Goal: Task Accomplishment & Management: Complete application form

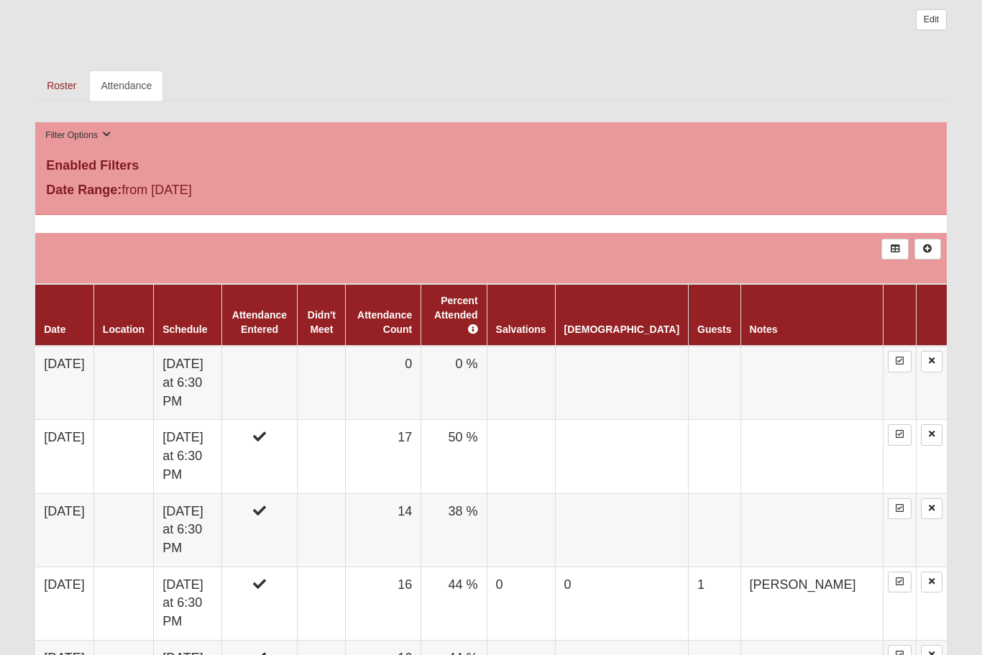
scroll to position [598, 0]
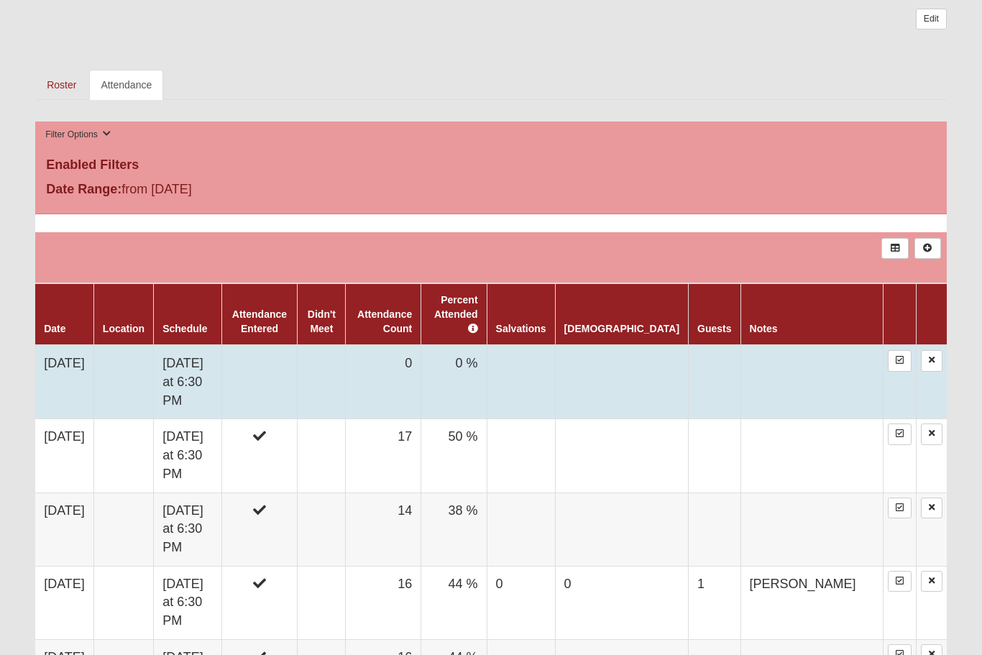
click at [58, 349] on td "[DATE]" at bounding box center [64, 383] width 58 height 74
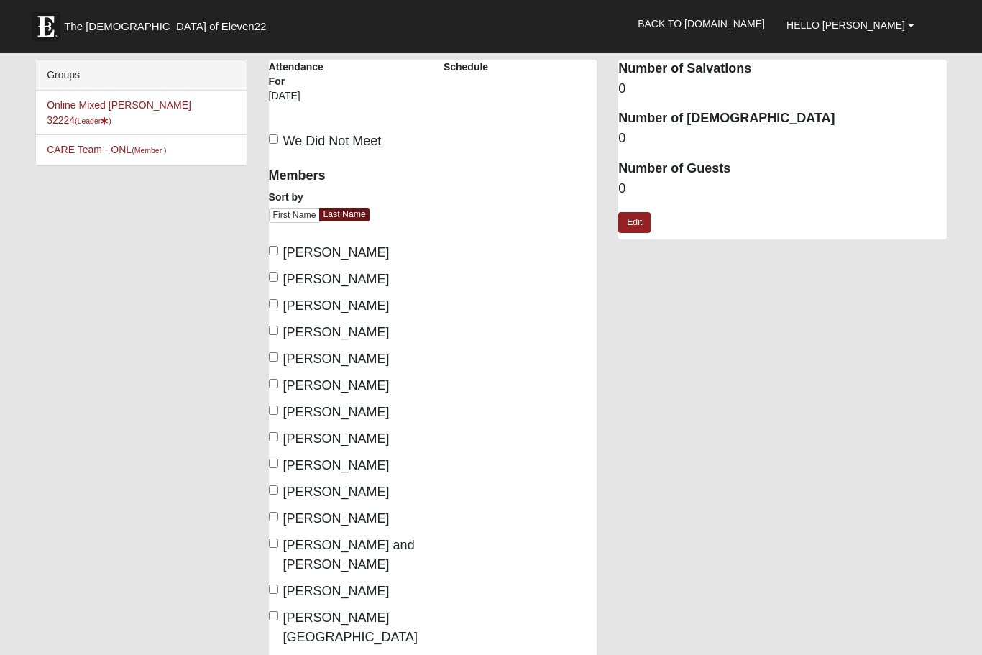
click at [278, 307] on input "[PERSON_NAME]" at bounding box center [273, 303] width 9 height 9
checkbox input "true"
click at [275, 388] on input "[PERSON_NAME]" at bounding box center [273, 383] width 9 height 9
checkbox input "true"
click at [278, 414] on input "Dangerfield, Charlene" at bounding box center [273, 410] width 9 height 9
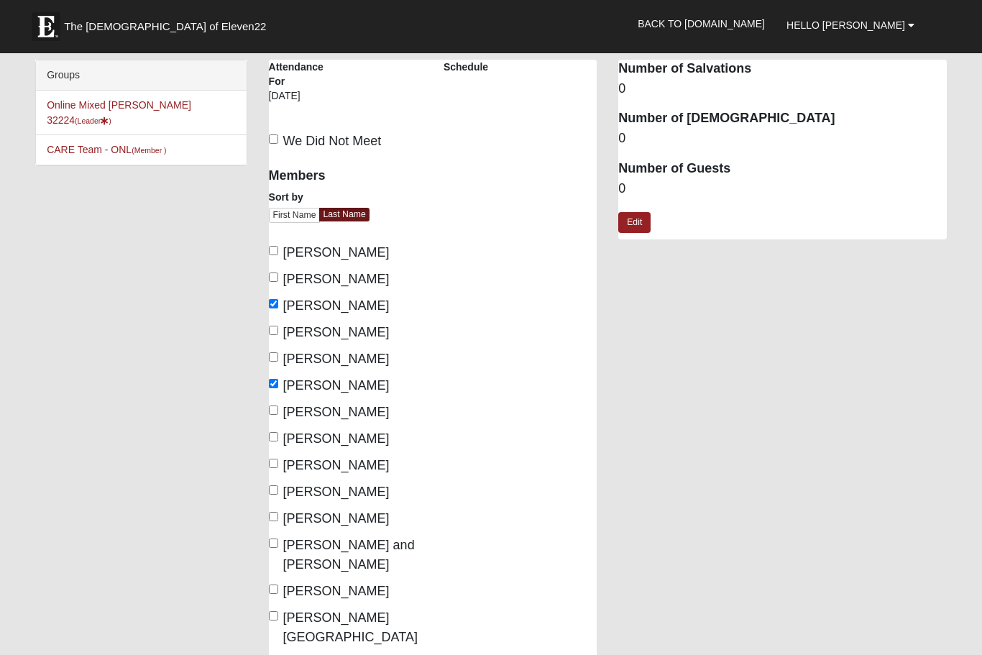
checkbox input "true"
click at [274, 442] on input "Dierickx, Carmen" at bounding box center [273, 436] width 9 height 9
checkbox input "true"
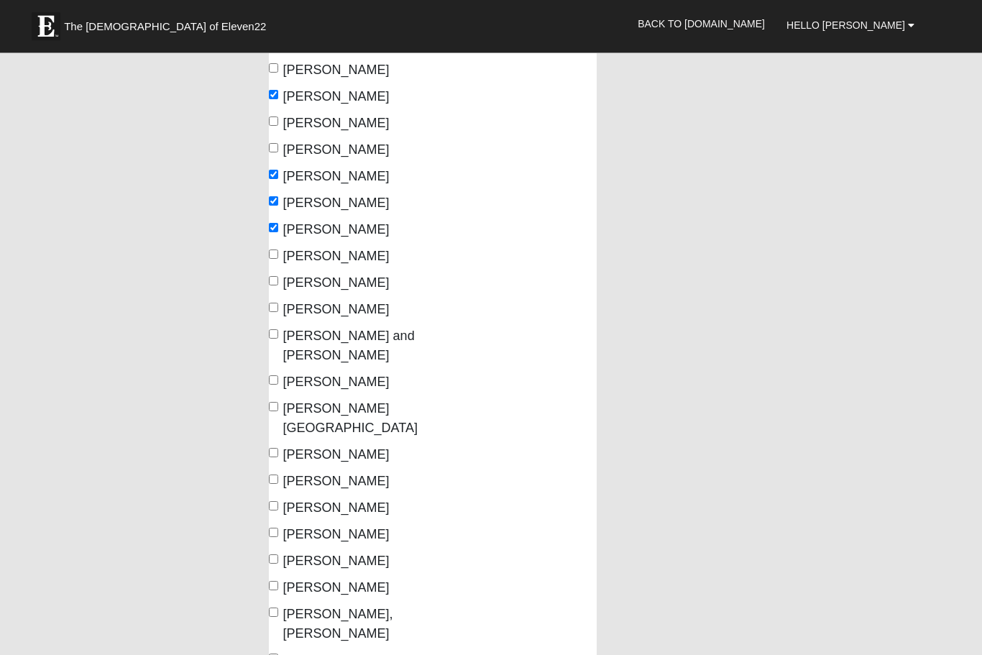
scroll to position [207, 0]
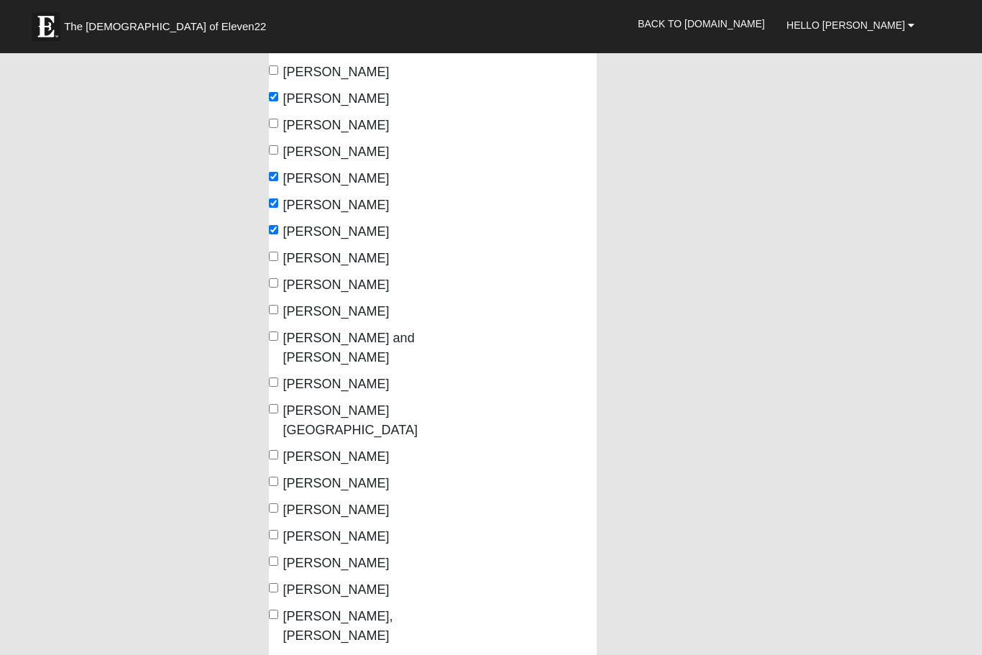
click at [277, 450] on input "Mcalpin, Ken" at bounding box center [273, 454] width 9 height 9
checkbox input "true"
click at [278, 583] on input "Orhemba, Heather" at bounding box center [273, 587] width 9 height 9
checkbox input "true"
click at [278, 654] on input "Parker, Marquise" at bounding box center [273, 660] width 9 height 9
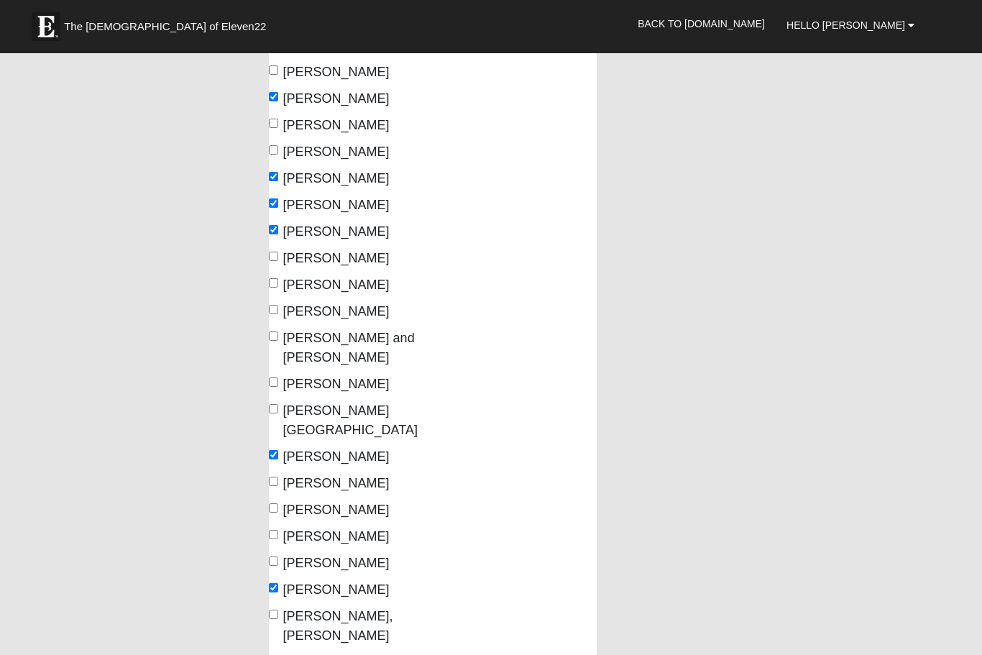
checkbox input "true"
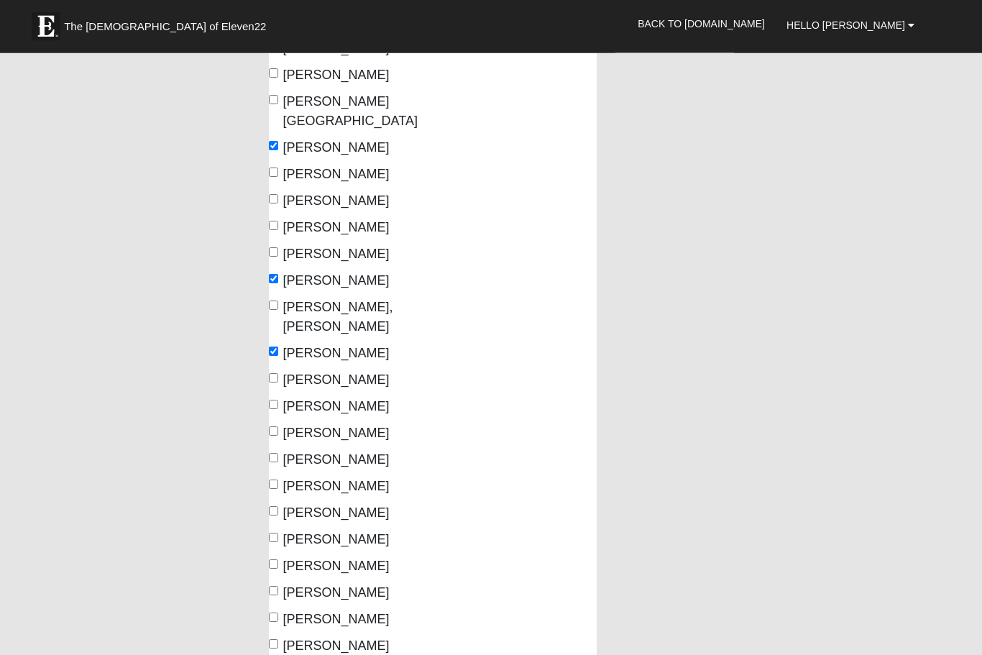
scroll to position [516, 0]
click at [273, 426] on input "Peters, Robyn" at bounding box center [273, 430] width 9 height 9
checkbox input "true"
click at [278, 480] on input "Pugh, Susan" at bounding box center [273, 484] width 9 height 9
checkbox input "true"
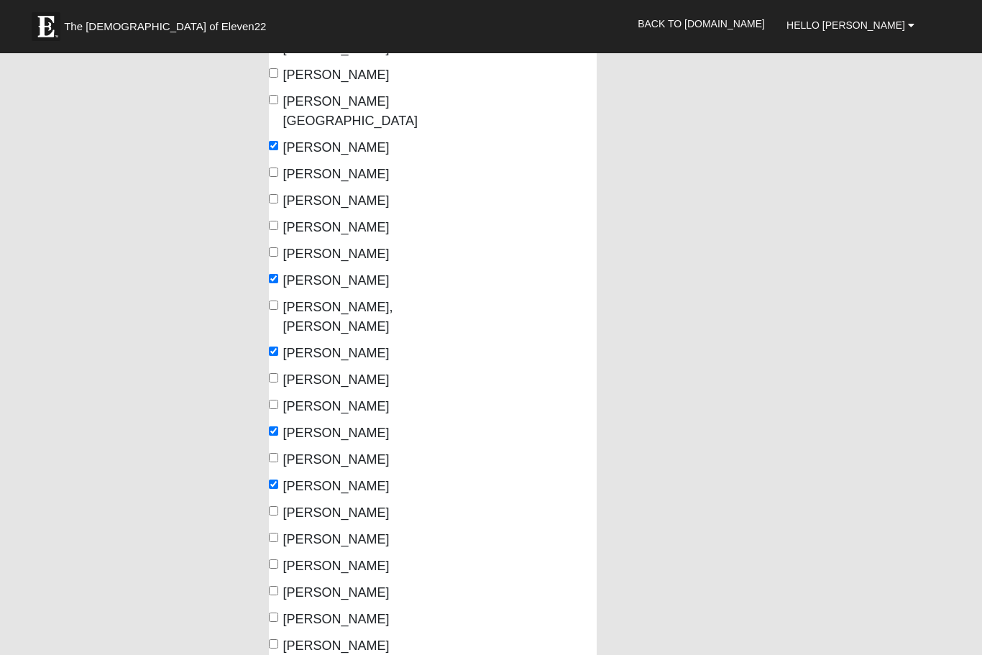
click at [278, 613] on input "Thompson, Karen" at bounding box center [273, 617] width 9 height 9
checkbox input "true"
click at [278, 639] on input "Toledo, Fernanda" at bounding box center [273, 643] width 9 height 9
checkbox input "true"
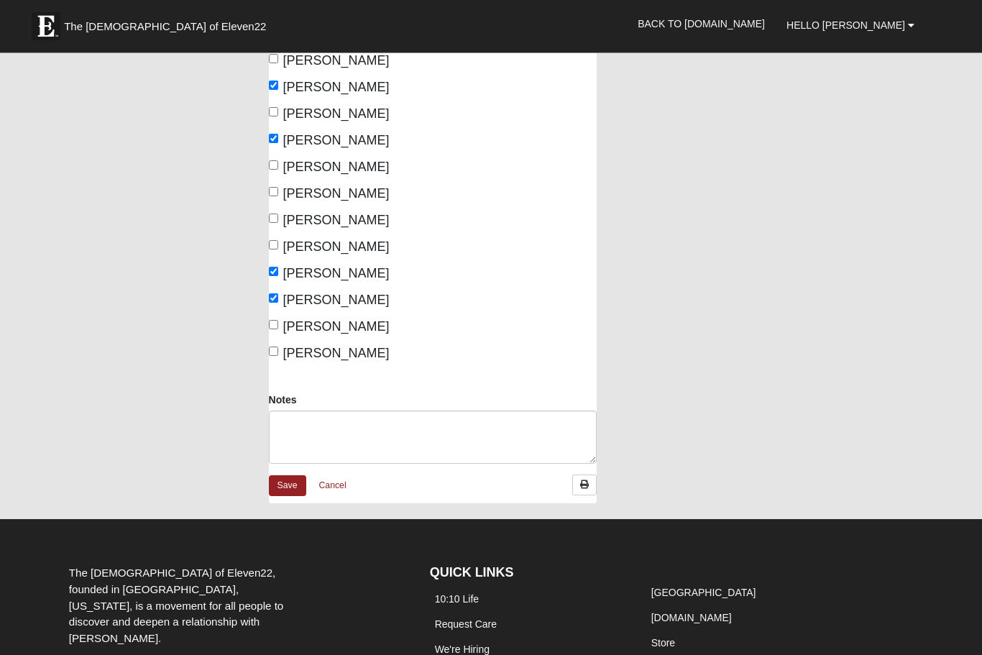
scroll to position [862, 0]
click at [292, 475] on link "Save" at bounding box center [287, 485] width 37 height 21
